Goal: Find contact information: Find contact information

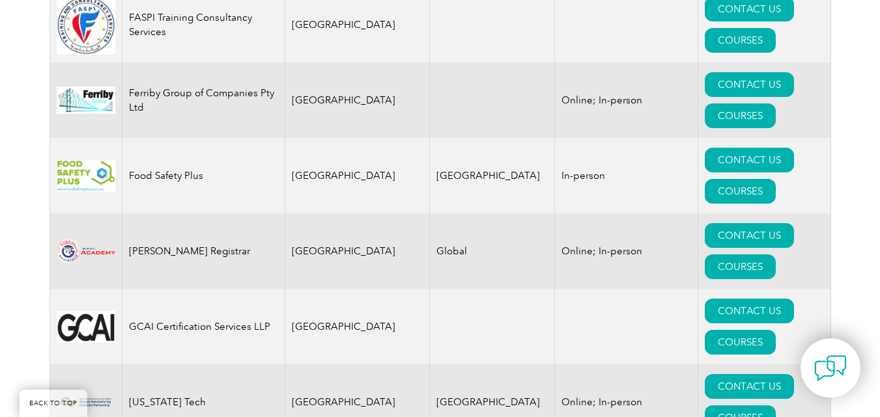
scroll to position [7183, 0]
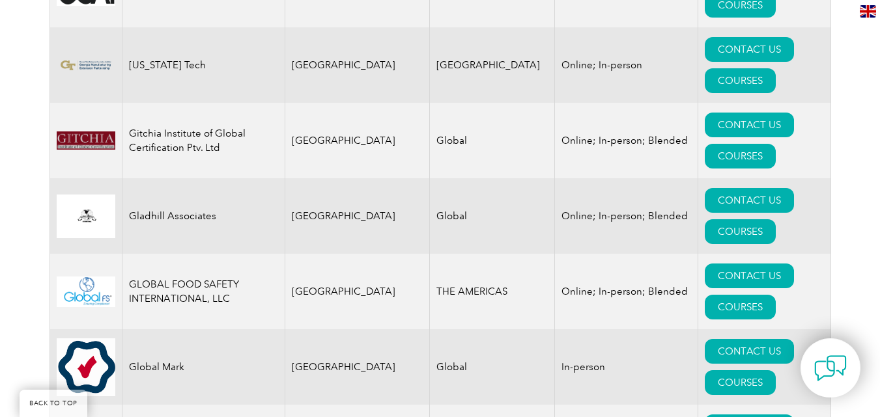
scroll to position [7631, 0]
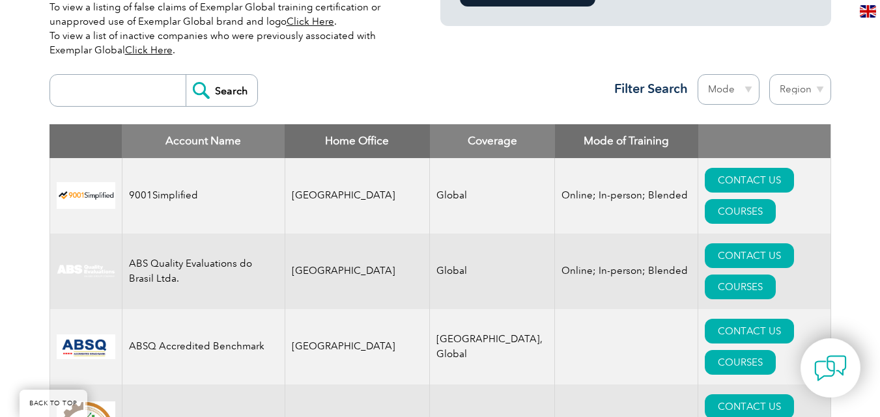
scroll to position [392, 0]
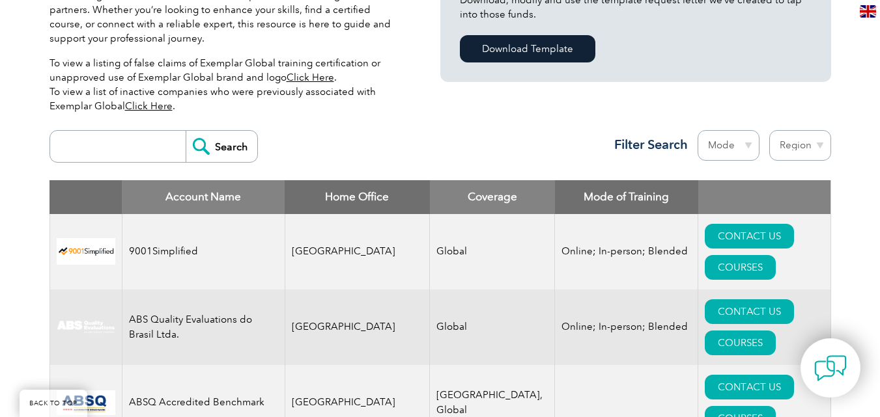
click at [111, 141] on input "search" at bounding box center [121, 146] width 129 height 31
type input "jmd"
click at [215, 150] on input "Search" at bounding box center [222, 146] width 72 height 31
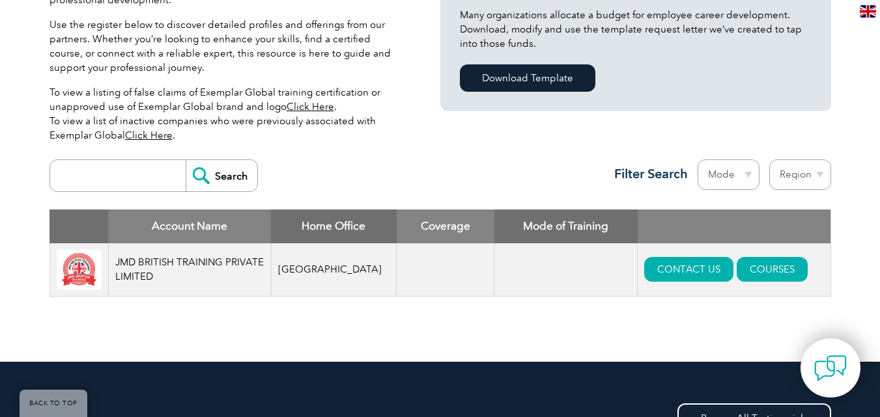
scroll to position [375, 0]
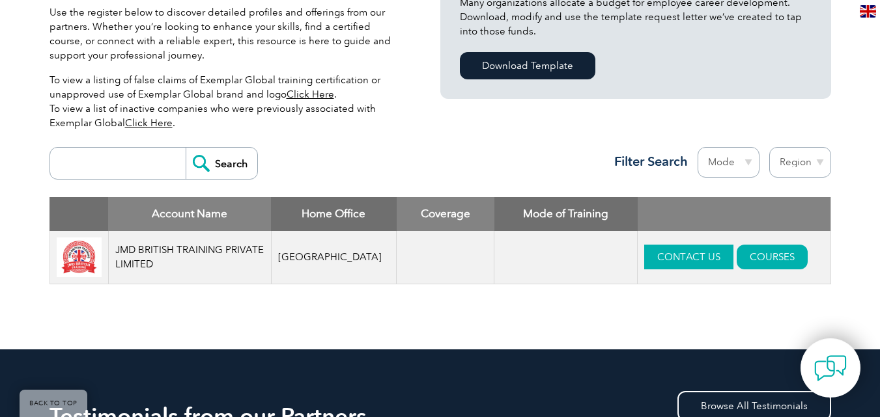
click at [644, 260] on link "CONTACT US" at bounding box center [688, 257] width 89 height 25
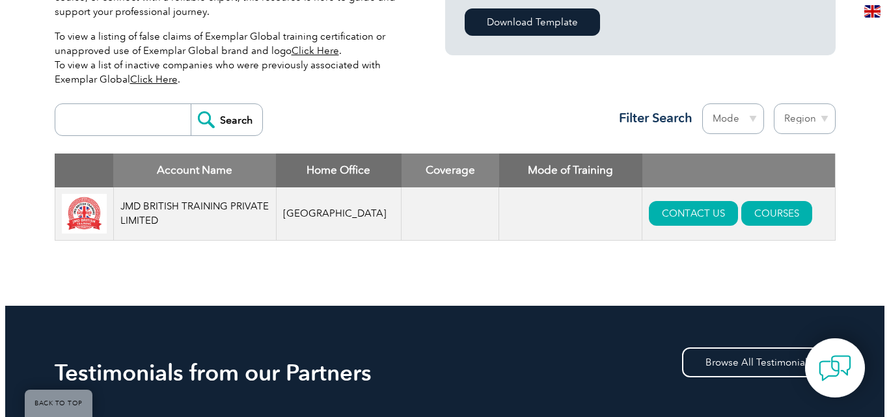
scroll to position [425, 0]
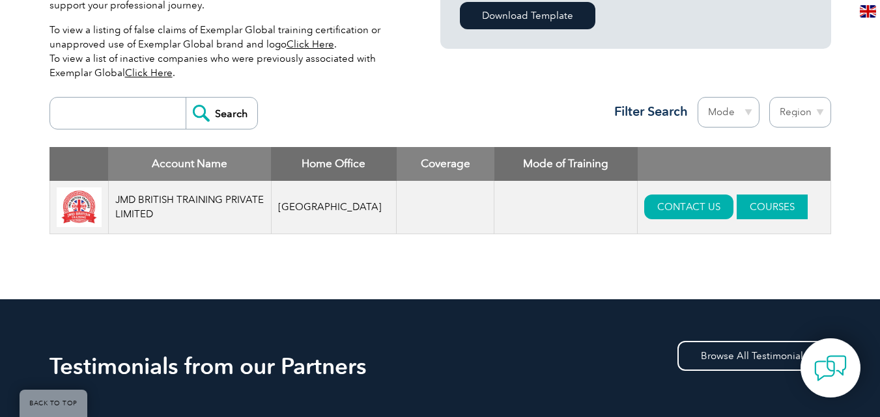
click at [736, 212] on link "COURSES" at bounding box center [771, 207] width 71 height 25
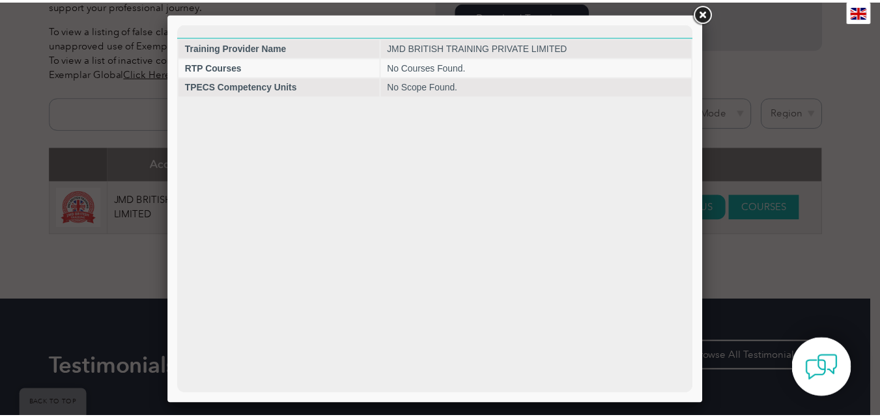
scroll to position [0, 0]
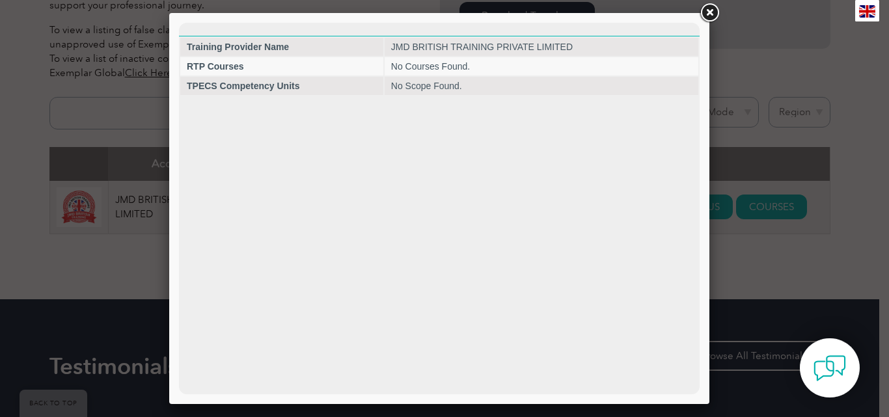
click at [712, 7] on link at bounding box center [709, 12] width 23 height 23
